Goal: Task Accomplishment & Management: Manage account settings

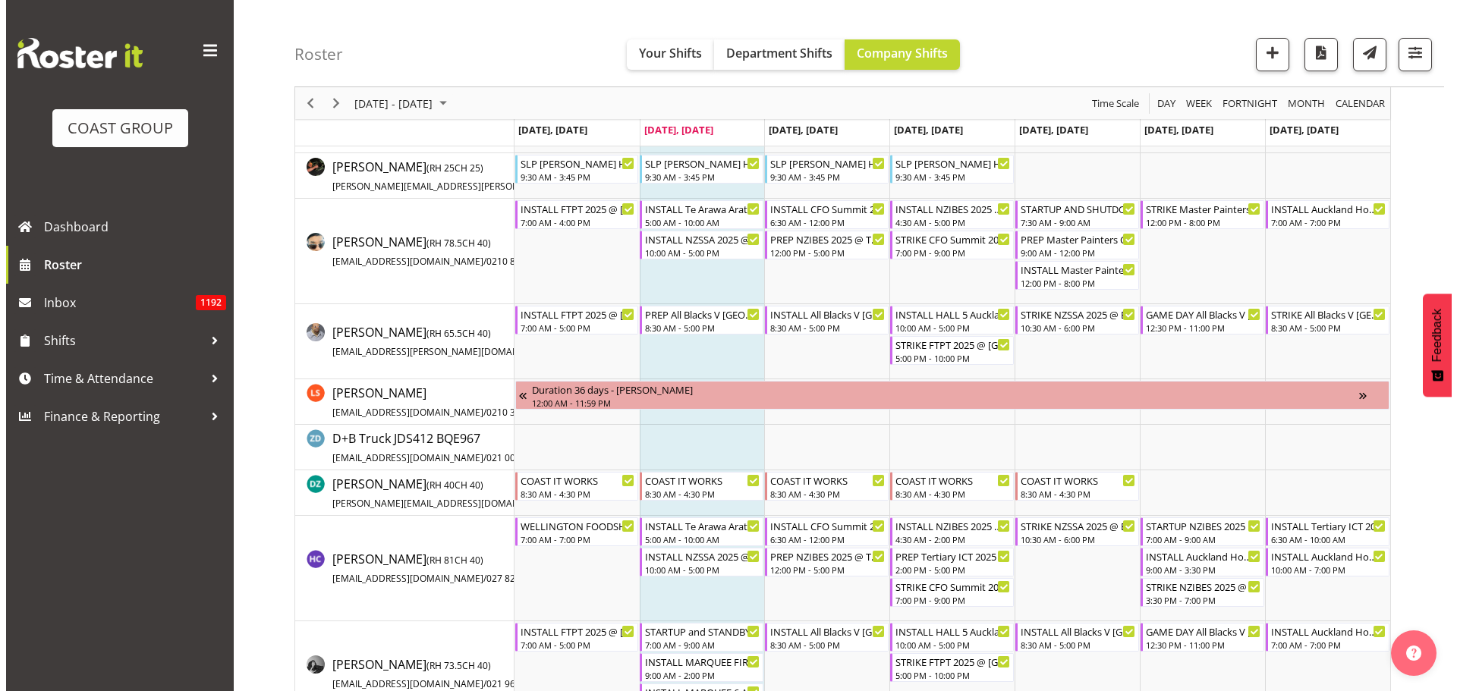
scroll to position [303, 0]
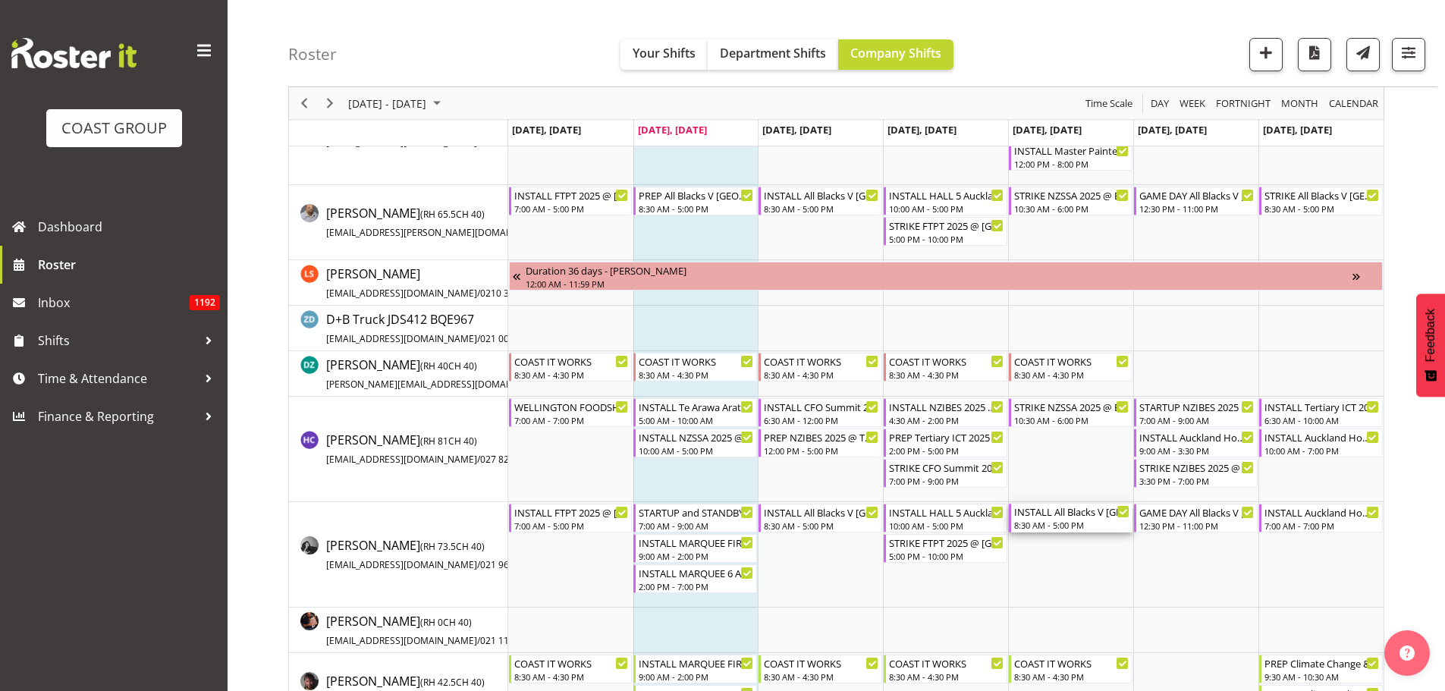
click at [1060, 518] on div "INSTALL All Blacks V [GEOGRAPHIC_DATA] 2025 @ [GEOGRAPHIC_DATA] On Site @ TBC" at bounding box center [1071, 511] width 115 height 15
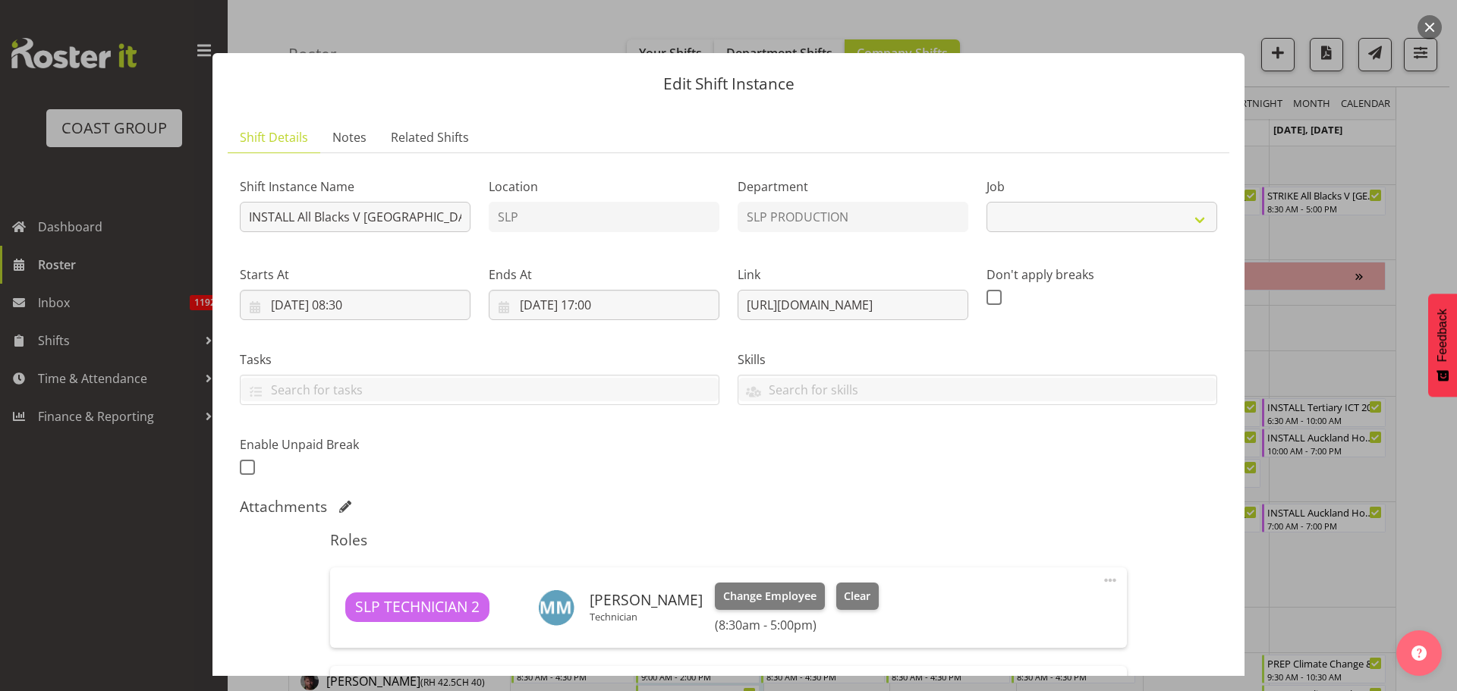
select select "10197"
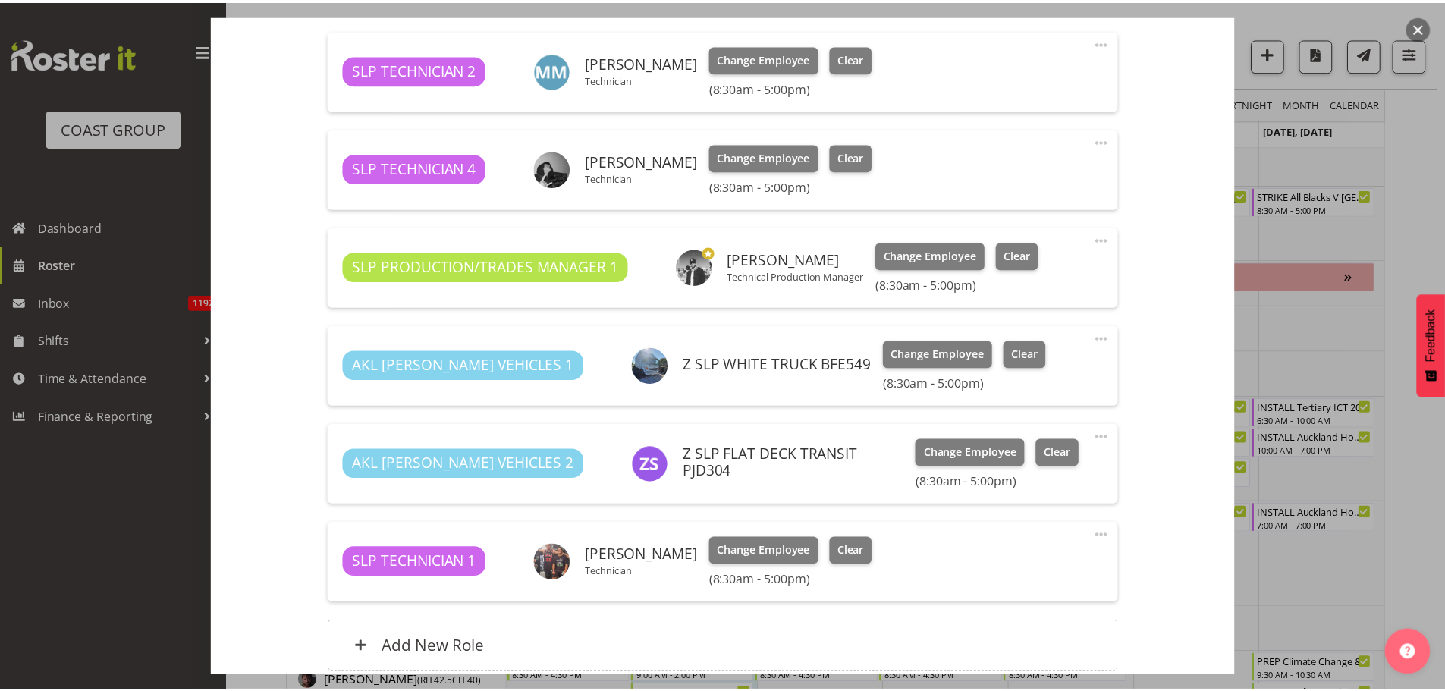
scroll to position [442, 0]
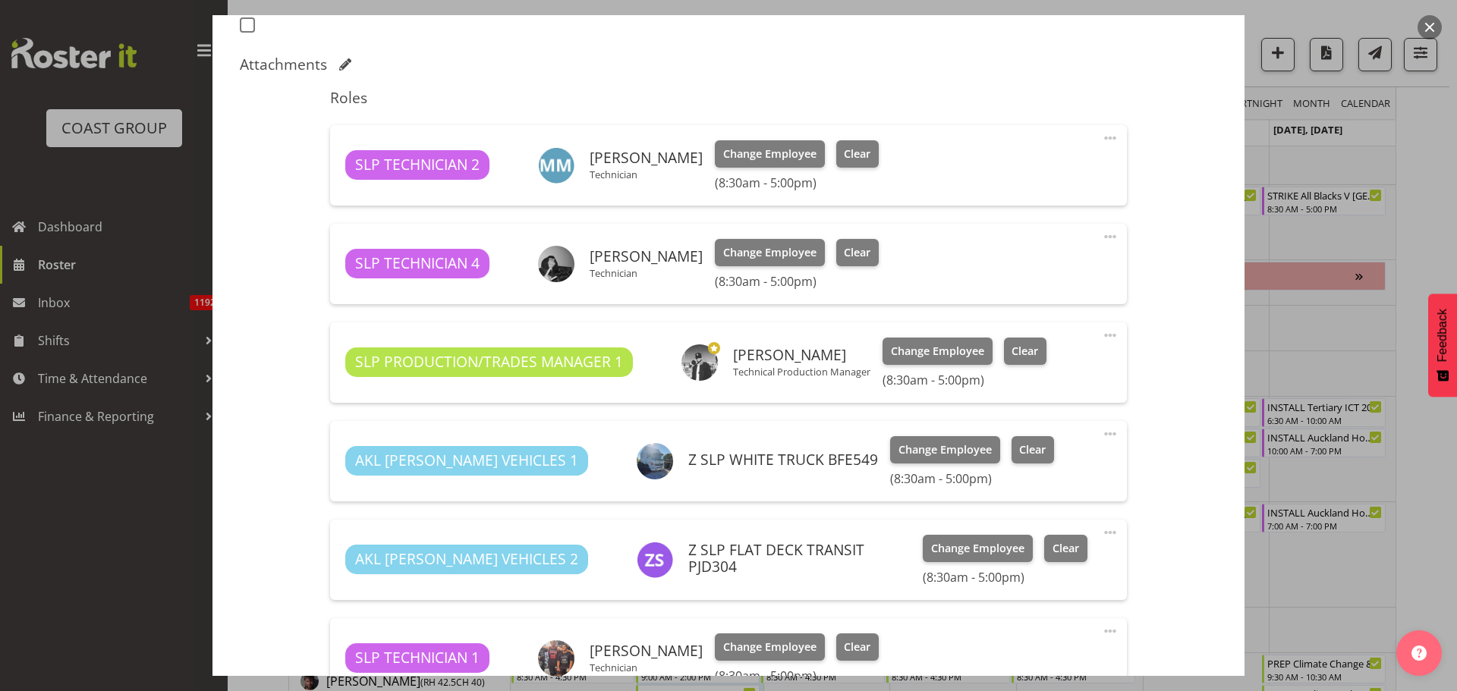
click at [1101, 134] on span at bounding box center [1110, 138] width 18 height 18
click at [1025, 177] on link "Edit" at bounding box center [1046, 174] width 146 height 27
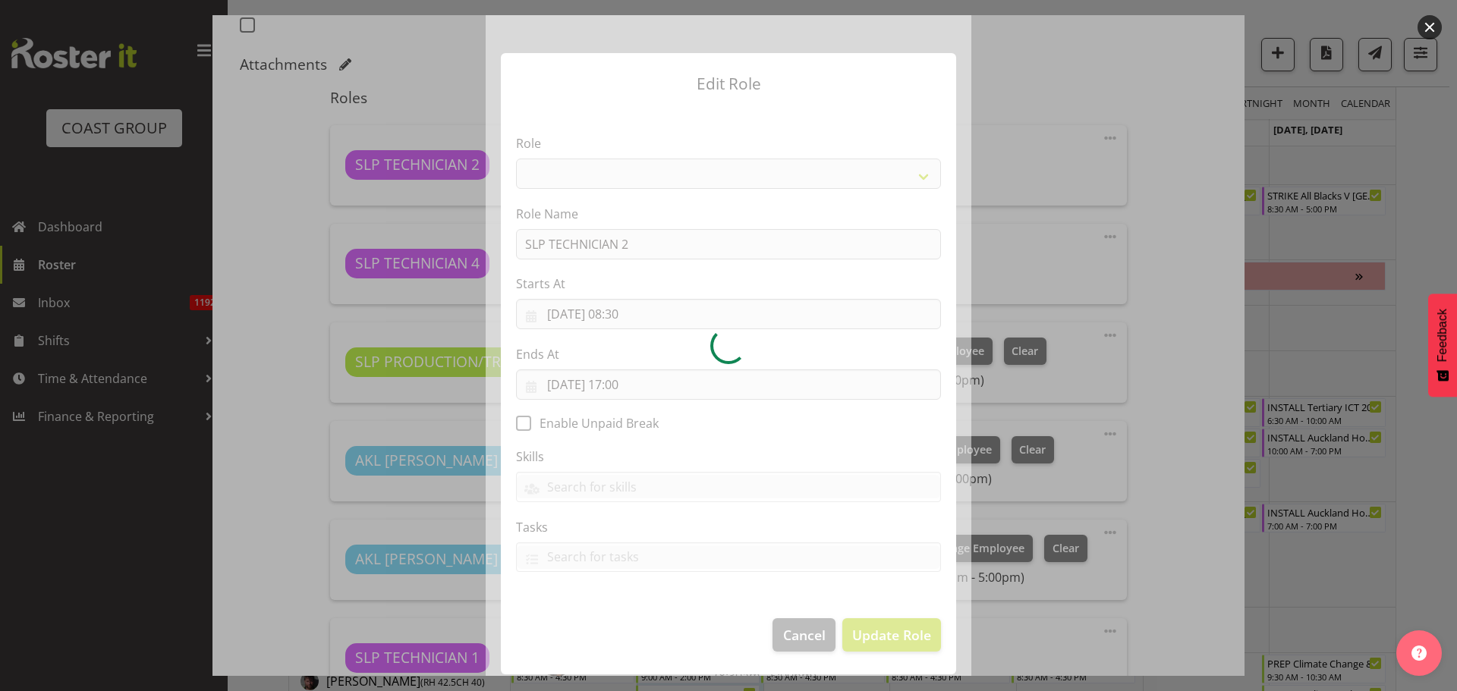
select select "123"
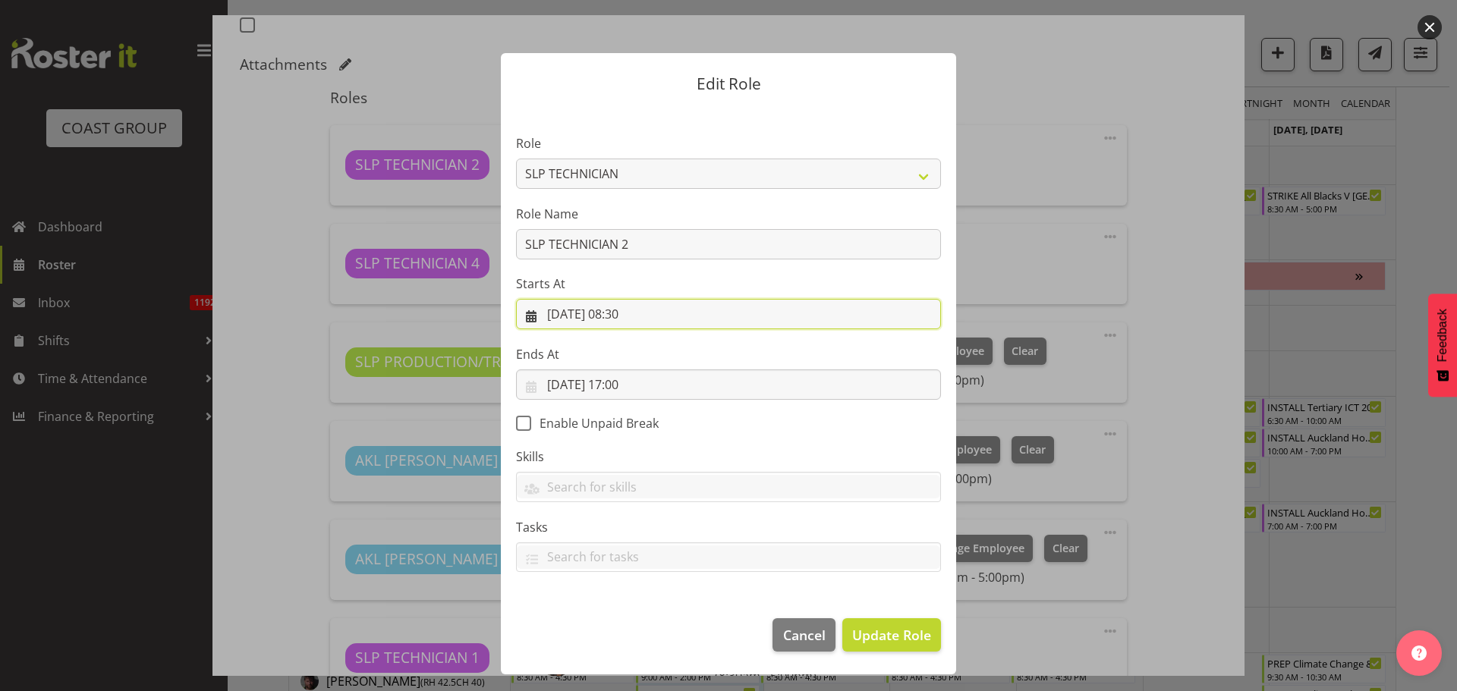
click at [628, 313] on input "05/09/2025, 08:30" at bounding box center [728, 314] width 425 height 30
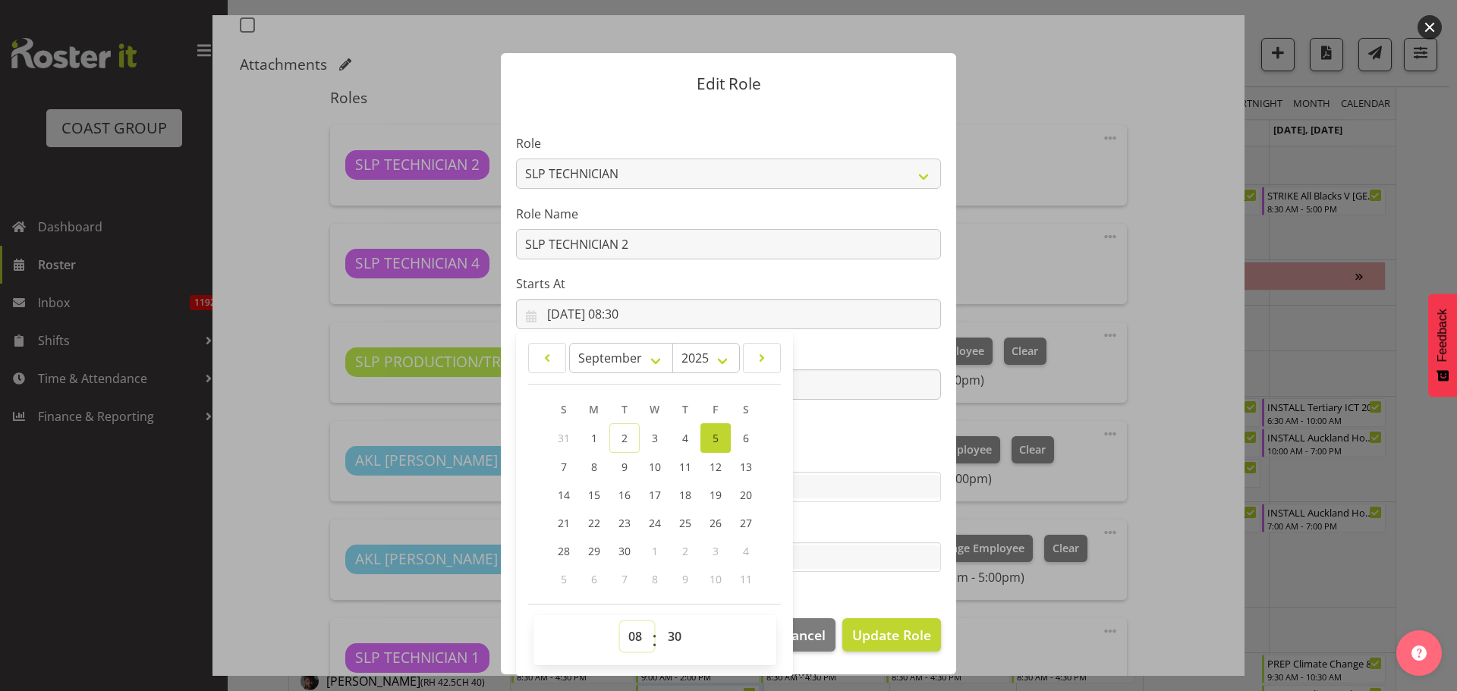
click at [640, 635] on select "00 01 02 03 04 05 06 07 08 09 10 11 12 13 14 15 16 17 18 19 20 21 22 23" at bounding box center [637, 636] width 34 height 30
select select "10"
click at [620, 621] on select "00 01 02 03 04 05 06 07 08 09 10 11 12 13 14 15 16 17 18 19 20 21 22 23" at bounding box center [637, 636] width 34 height 30
type input "05/09/2025, 10:30"
click at [899, 632] on span "Update Role" at bounding box center [891, 635] width 79 height 20
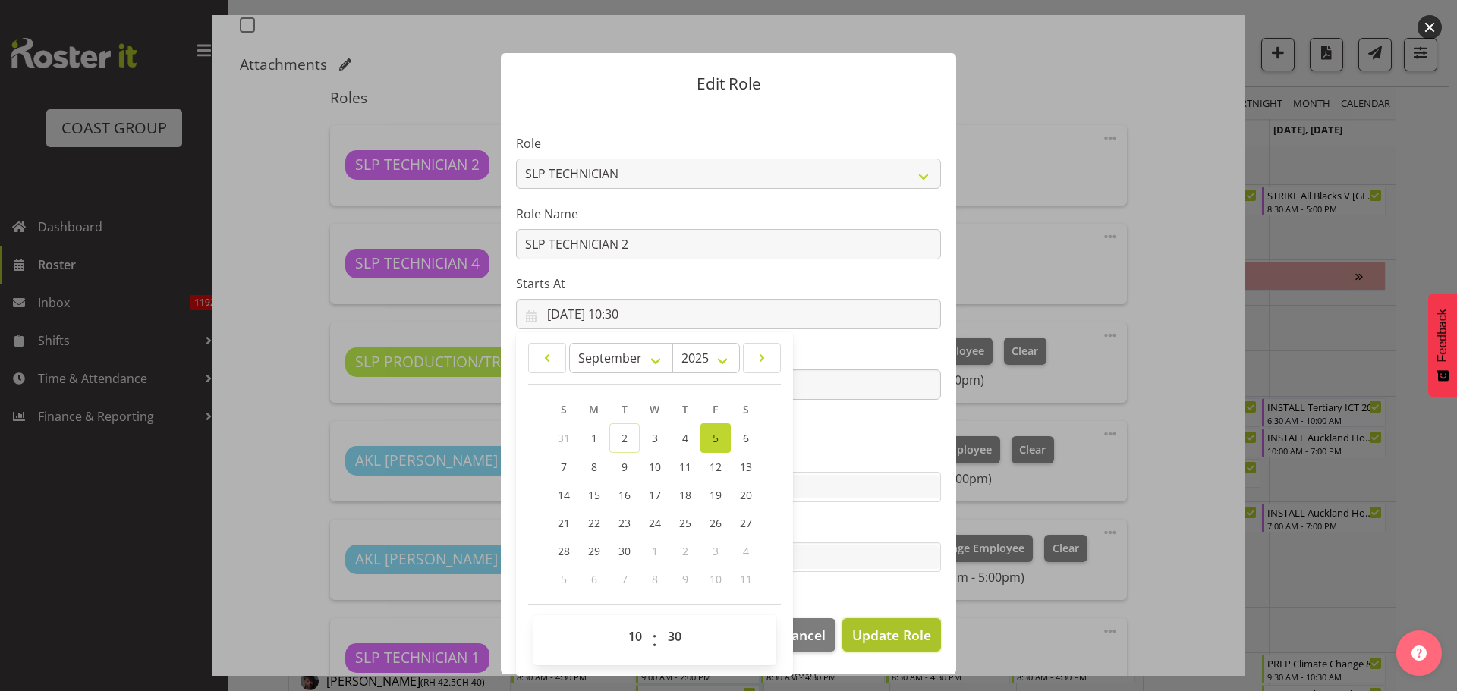
select select
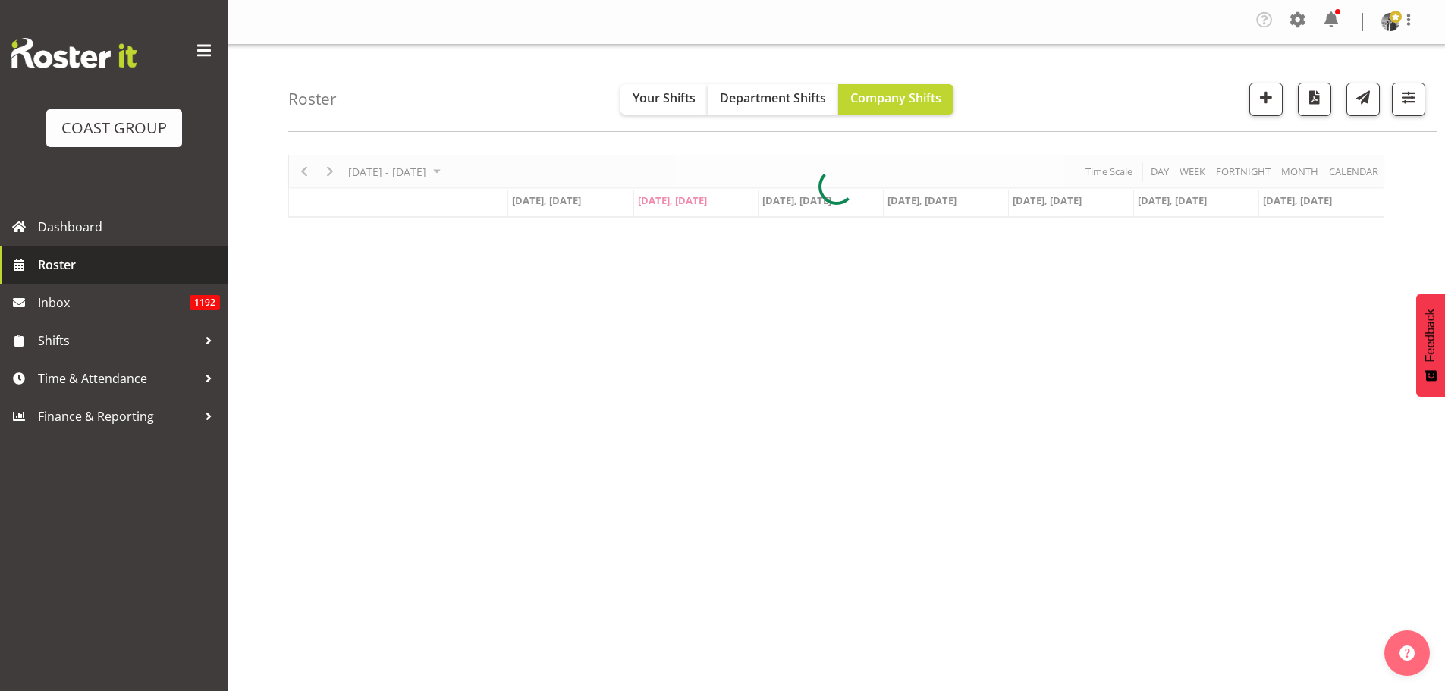
click at [55, 269] on span "Roster" at bounding box center [129, 264] width 182 height 23
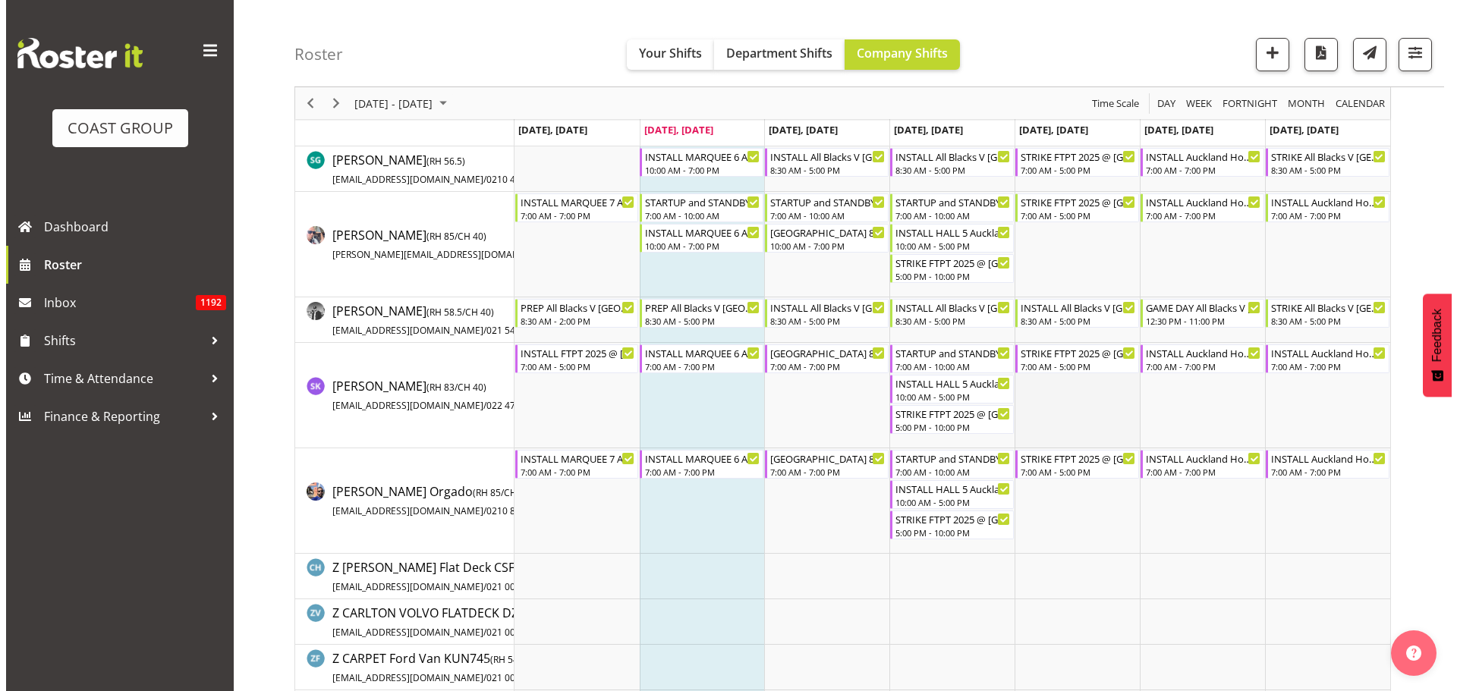
scroll to position [1593, 0]
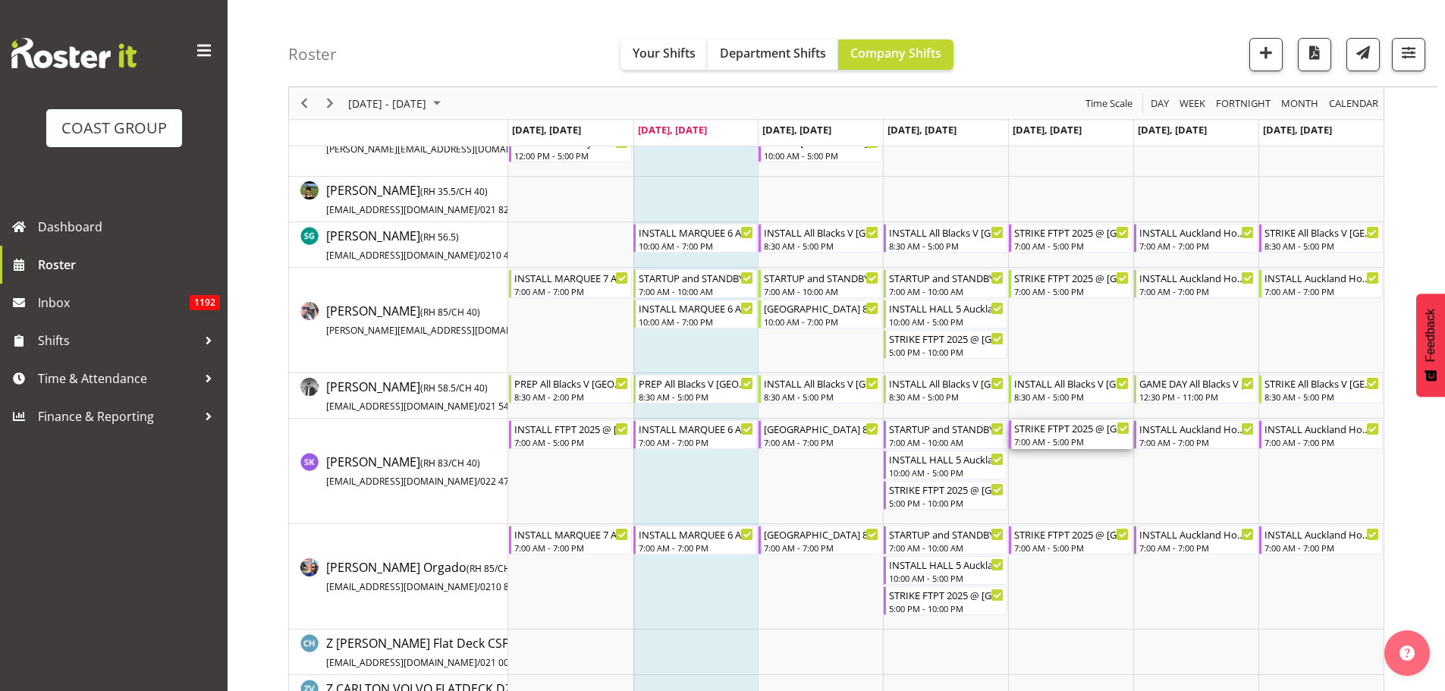
click at [1064, 432] on div "STRIKE FTPT 2025 @ [GEOGRAPHIC_DATA] Showgrounds" at bounding box center [1071, 427] width 115 height 15
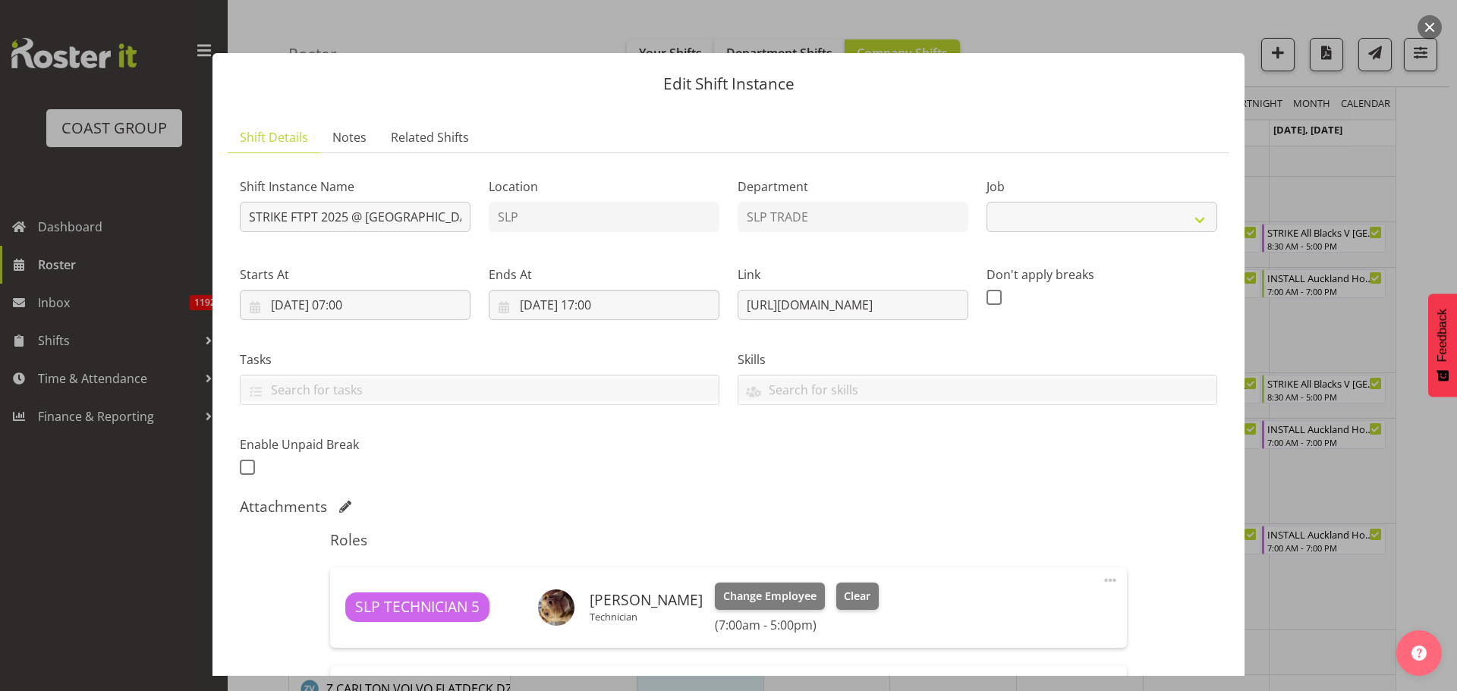
select select "9154"
